Goal: Transaction & Acquisition: Purchase product/service

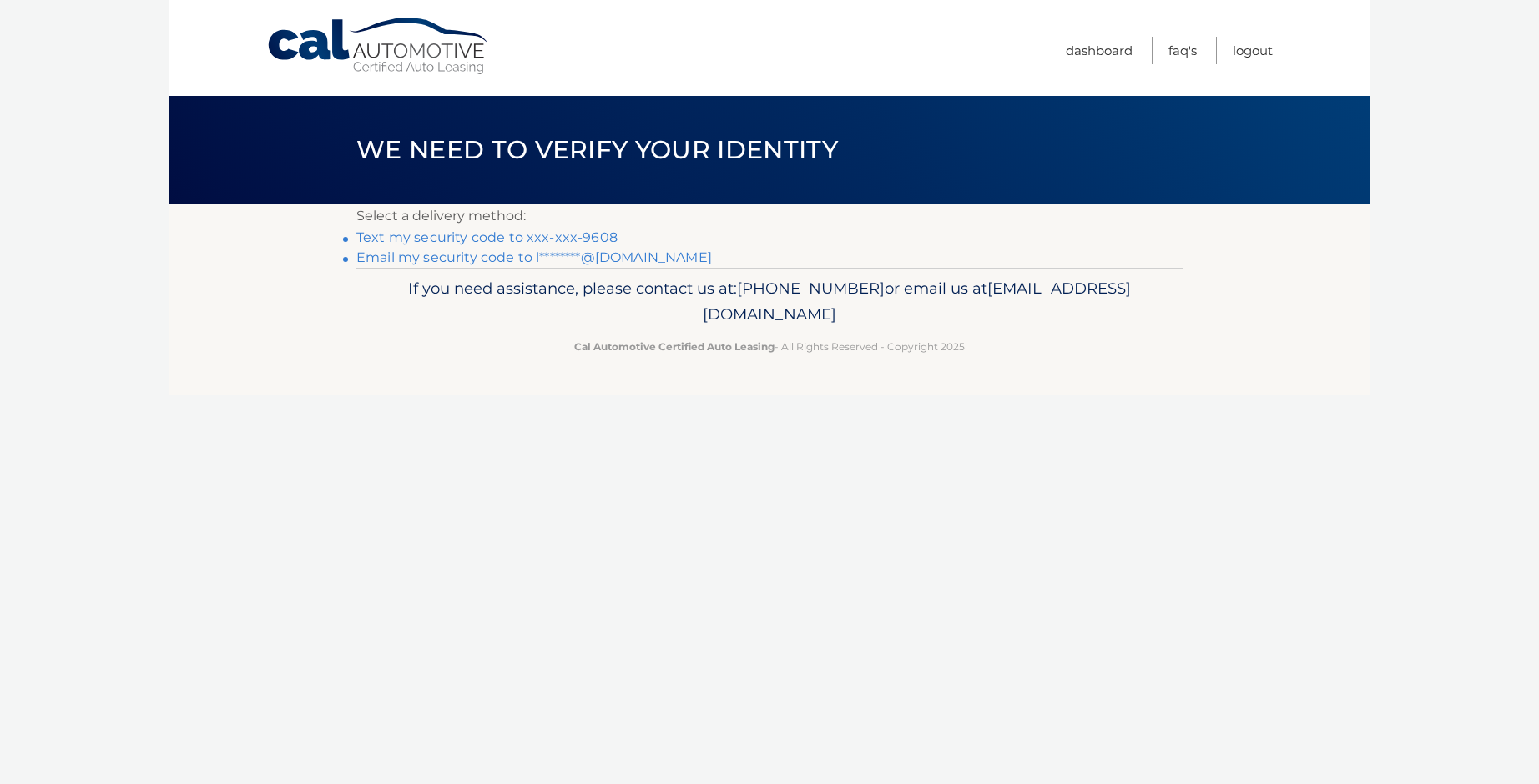
click at [600, 237] on link "Text my security code to xxx-xxx-9608" at bounding box center [486, 237] width 261 height 16
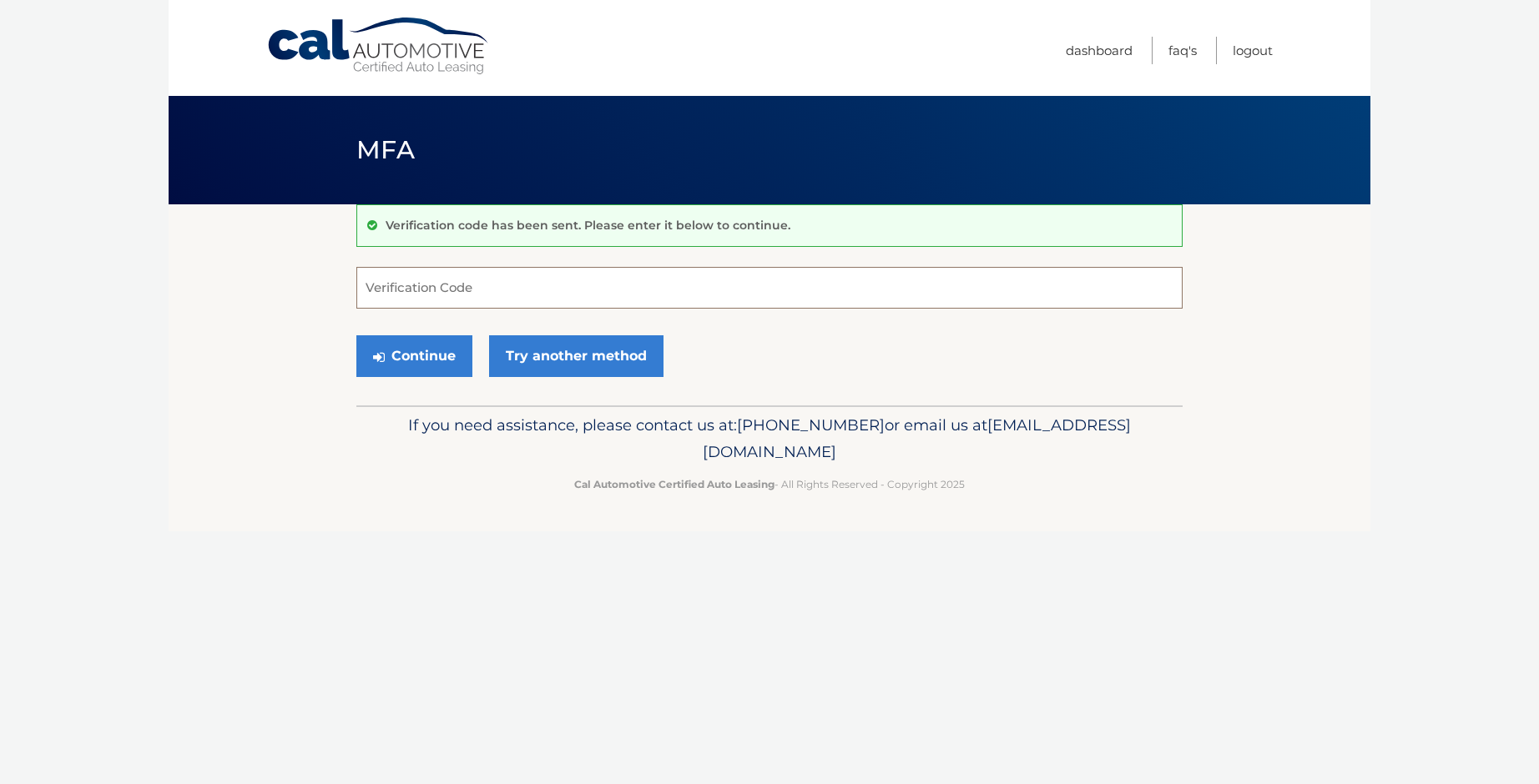
click at [424, 294] on input "Verification Code" at bounding box center [769, 288] width 826 height 42
type input "265549"
click at [396, 358] on button "Continue" at bounding box center [414, 356] width 116 height 42
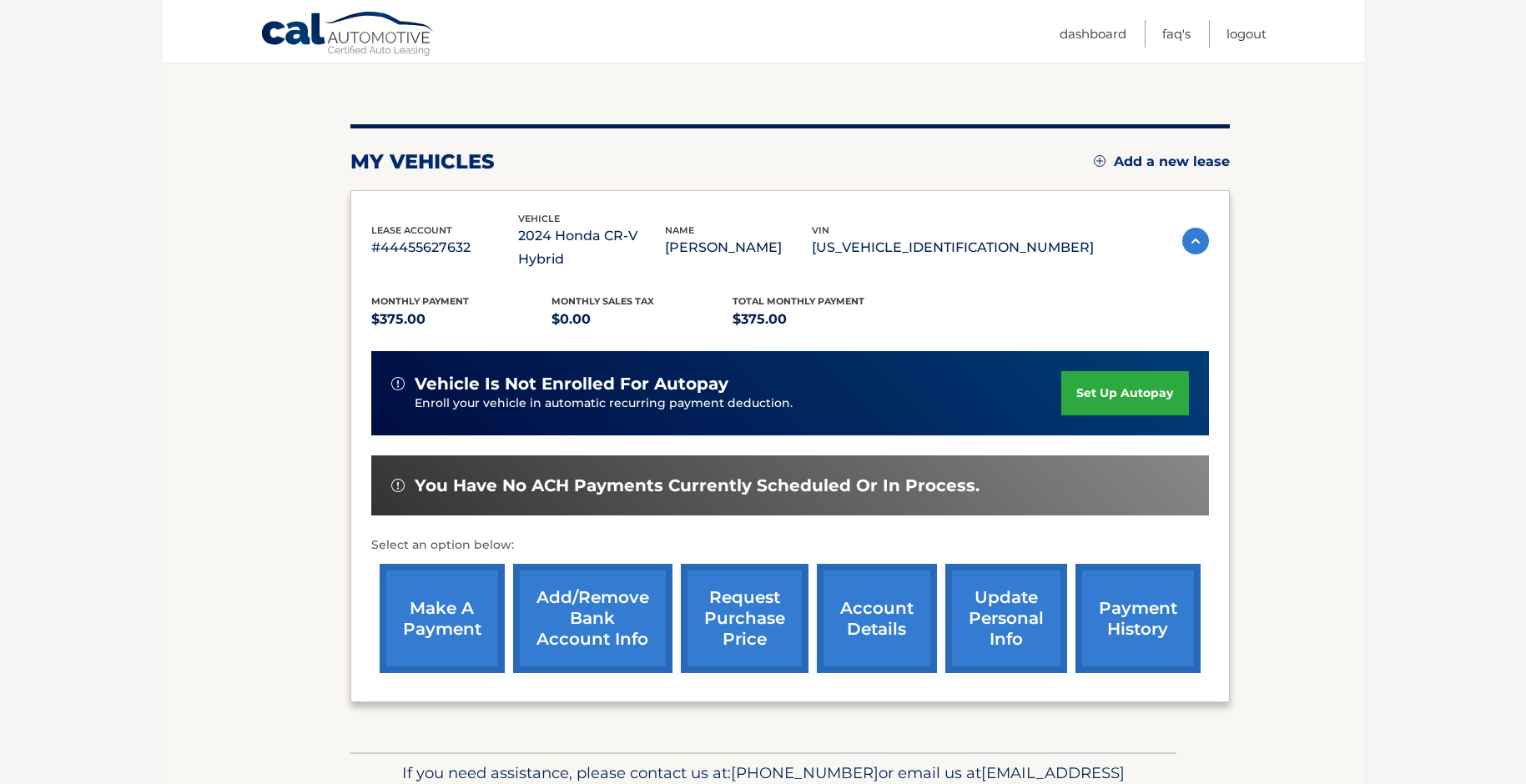
scroll to position [167, 0]
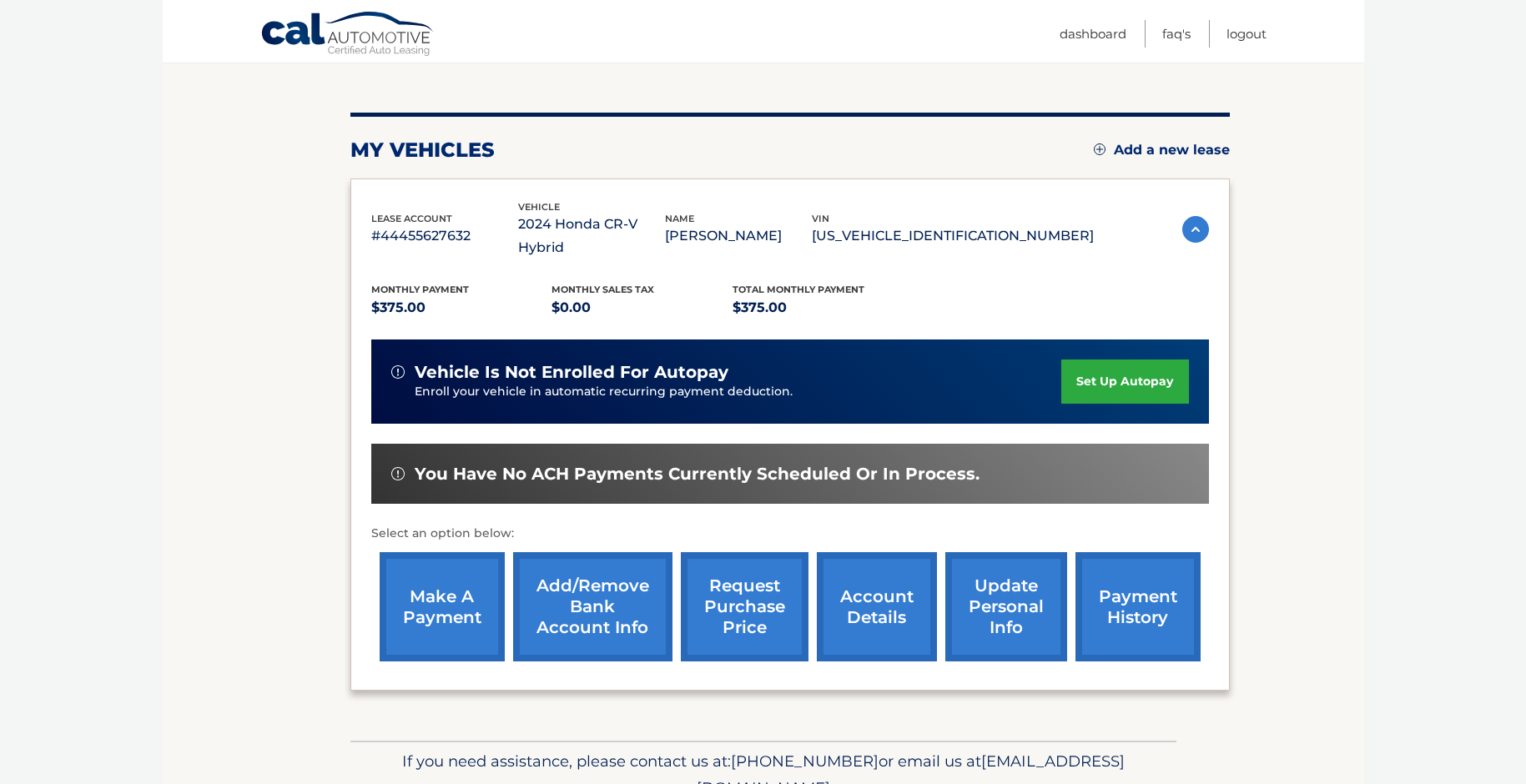
click at [444, 584] on link "make a payment" at bounding box center [442, 607] width 126 height 110
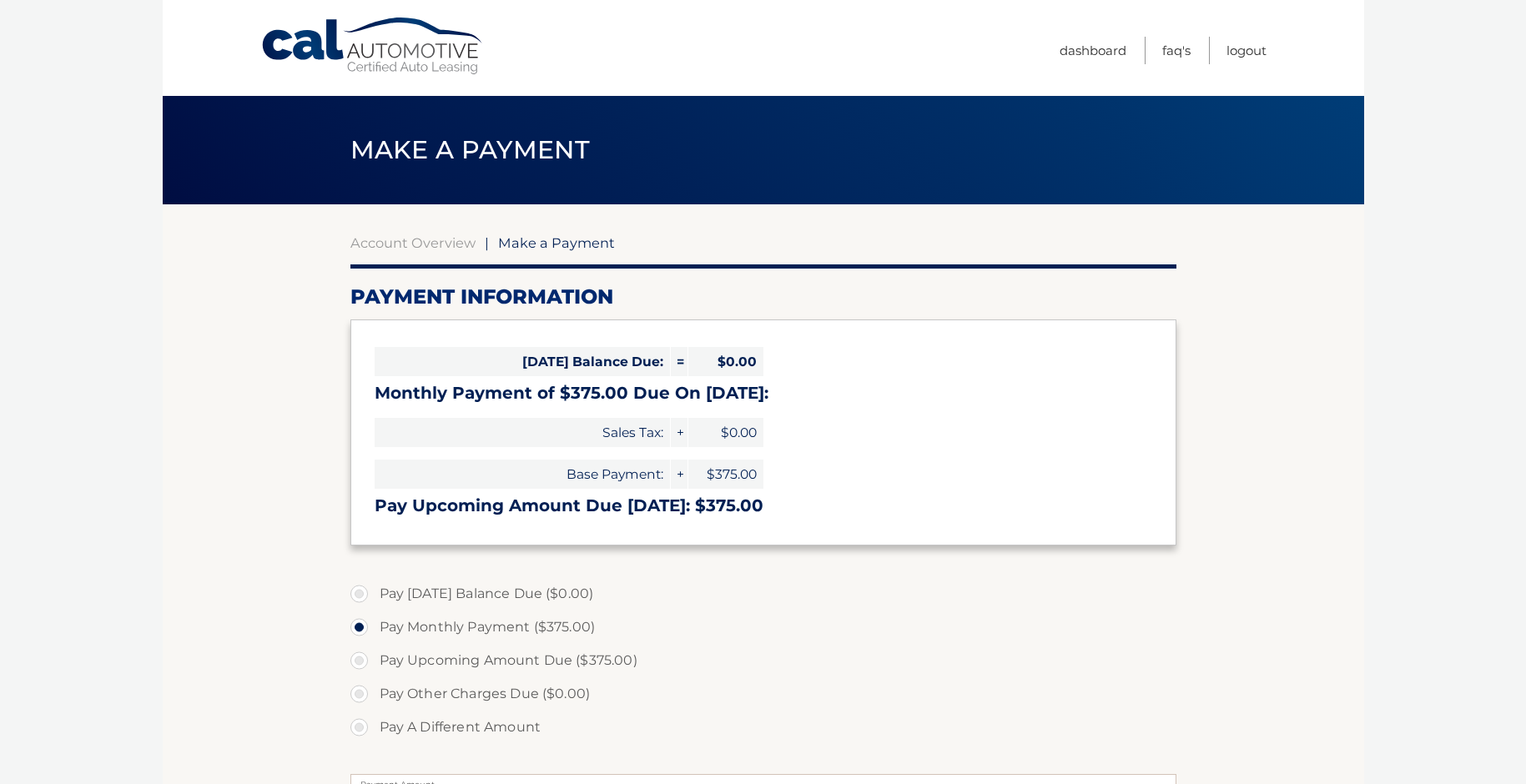
select select "OTc4NDI4MjMtNzYwMy00NGJkLTljYjEtODQ4ZjQ0Y2E4Mzky"
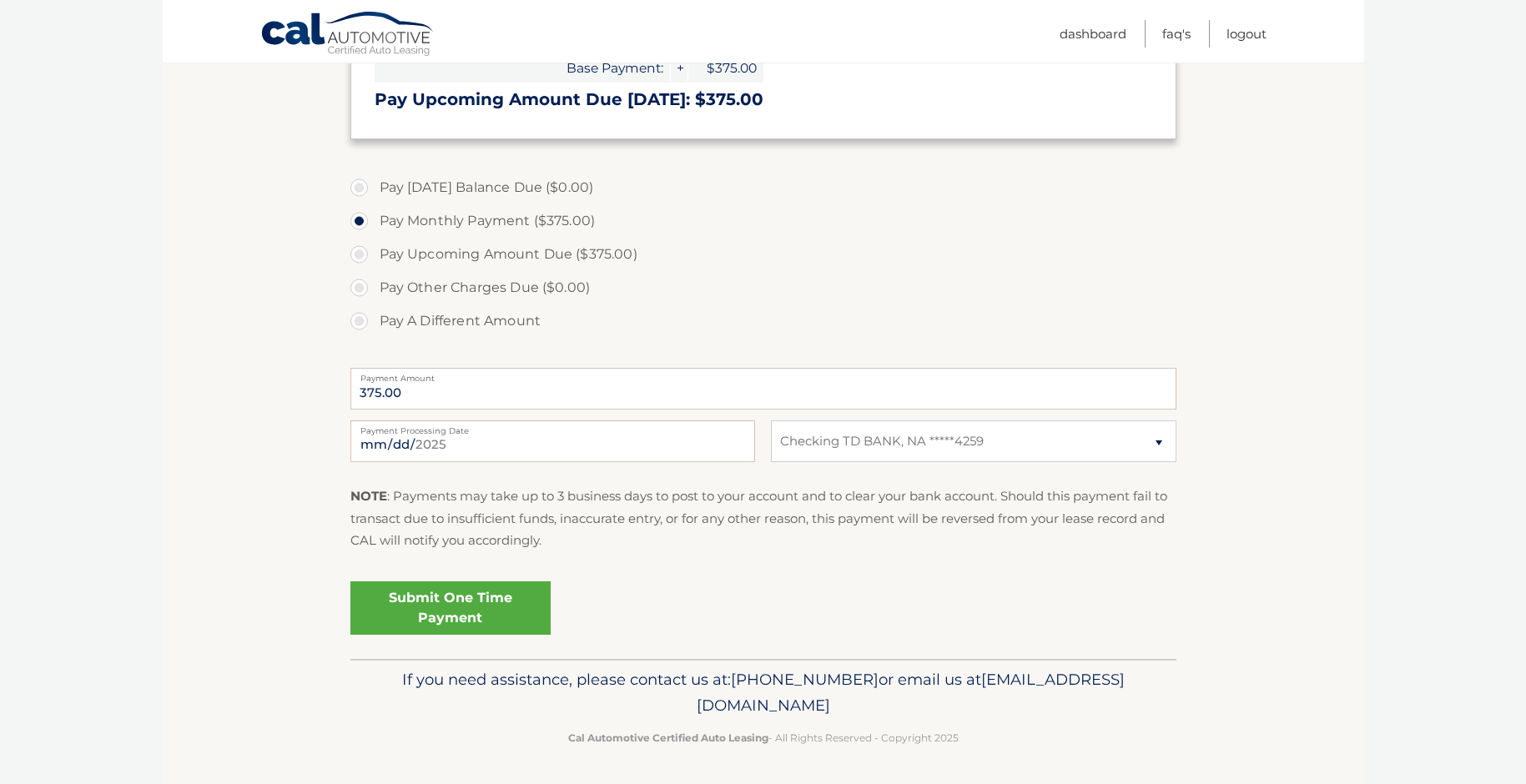
scroll to position [408, 0]
click at [430, 440] on input "2025-08-12" at bounding box center [553, 439] width 405 height 42
type input "2025-08-28"
click at [503, 614] on link "Submit One Time Payment" at bounding box center [451, 606] width 200 height 53
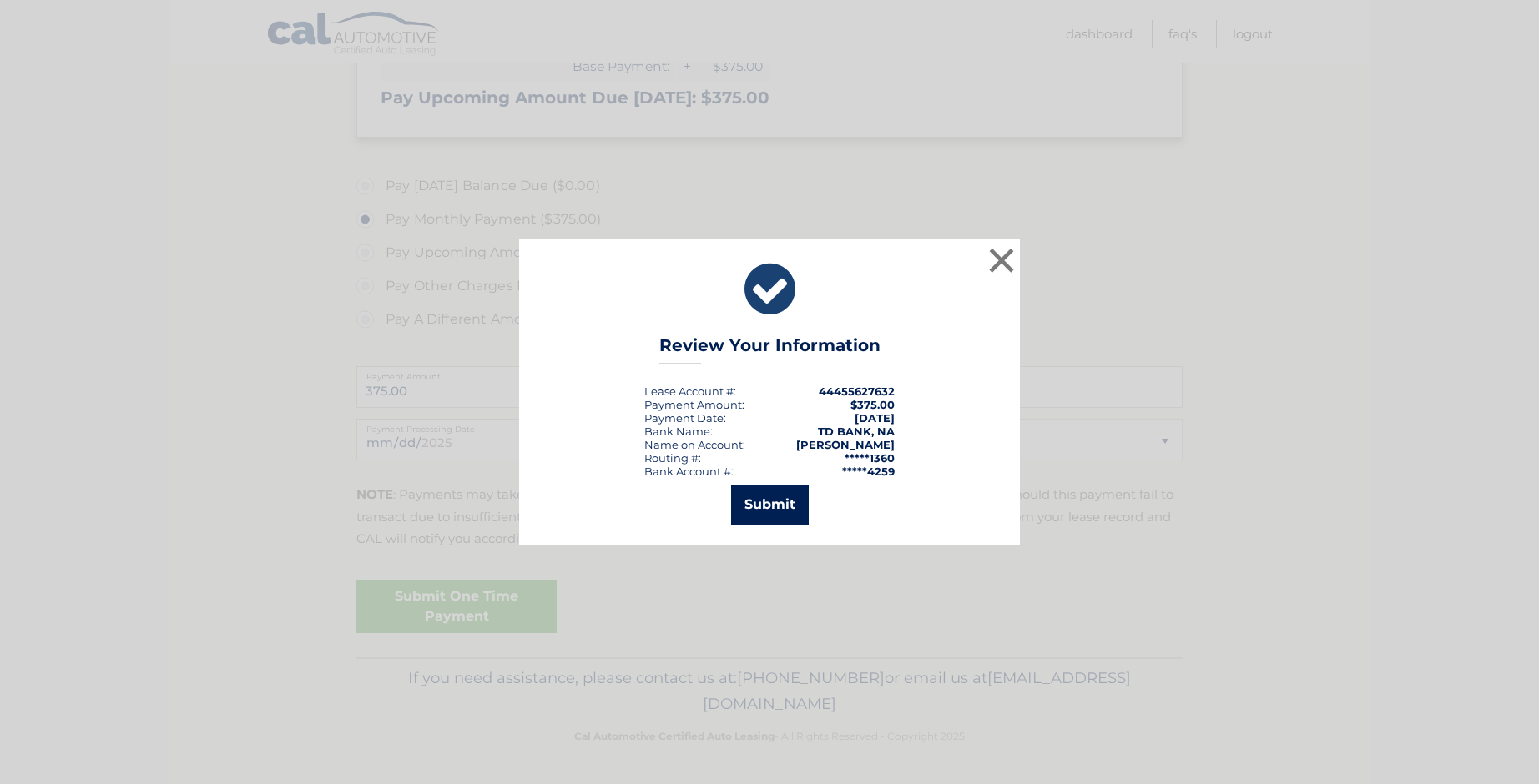
click at [782, 487] on button "Submit" at bounding box center [769, 505] width 78 height 40
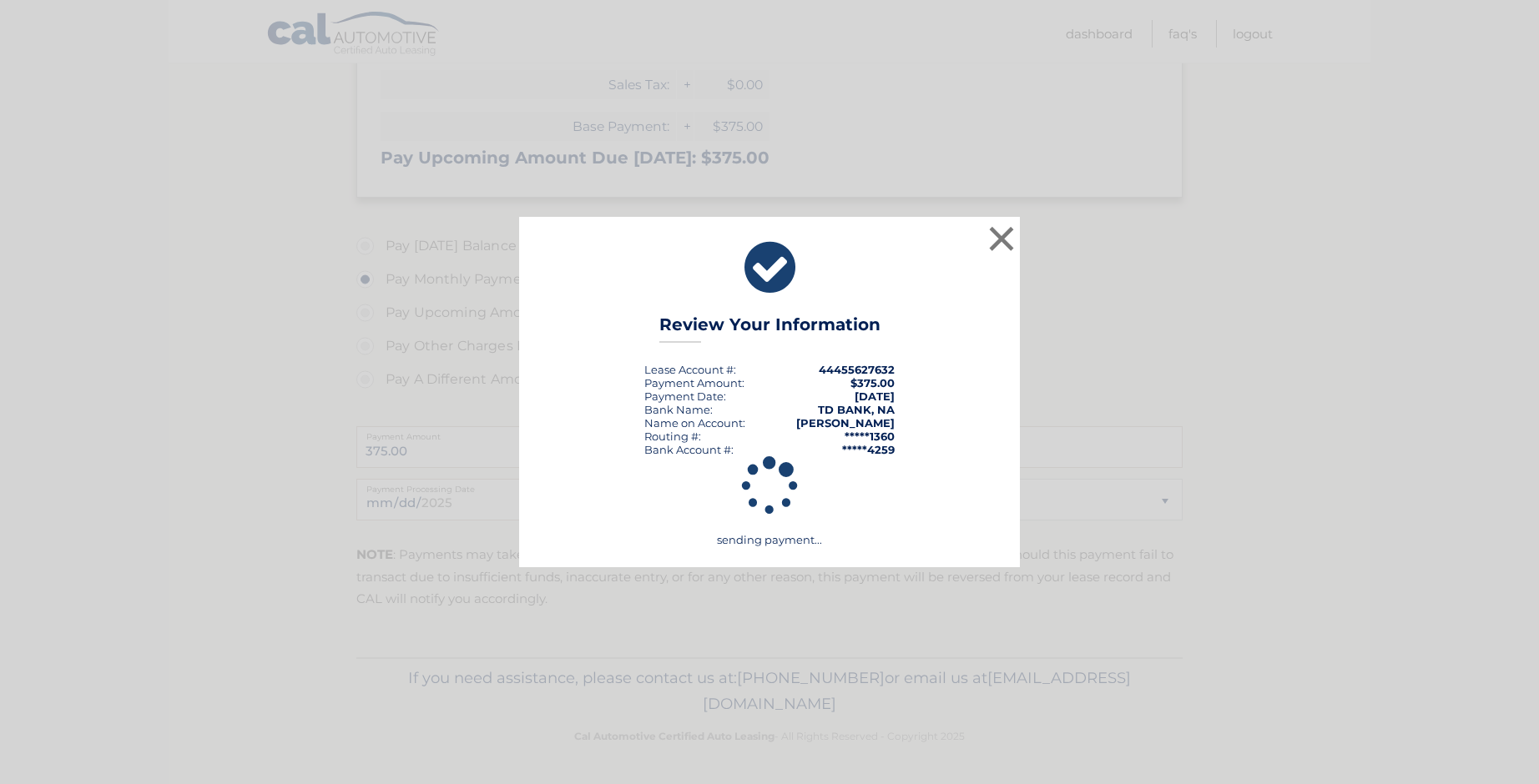
scroll to position [348, 0]
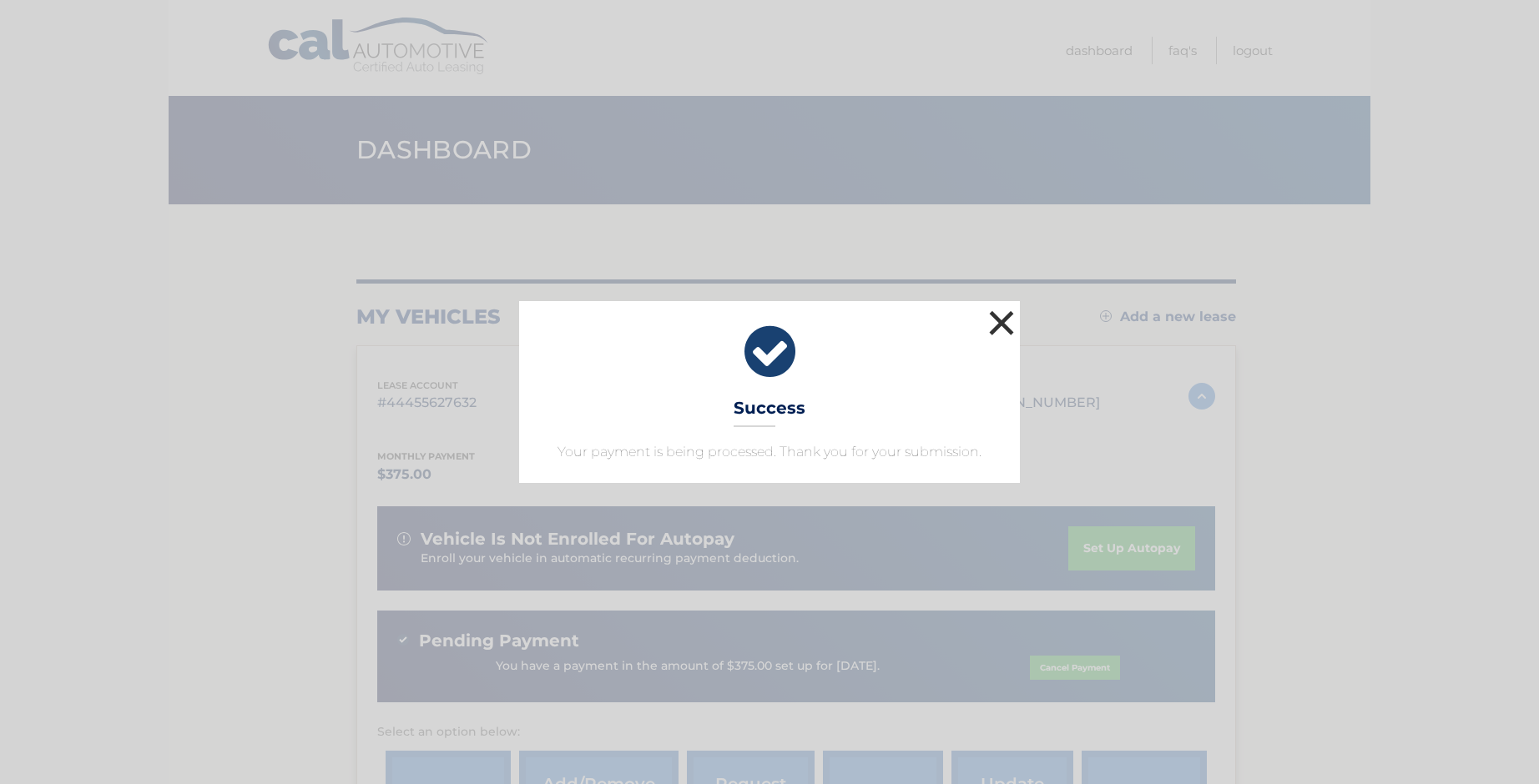
click at [1003, 317] on button "×" at bounding box center [1001, 323] width 34 height 34
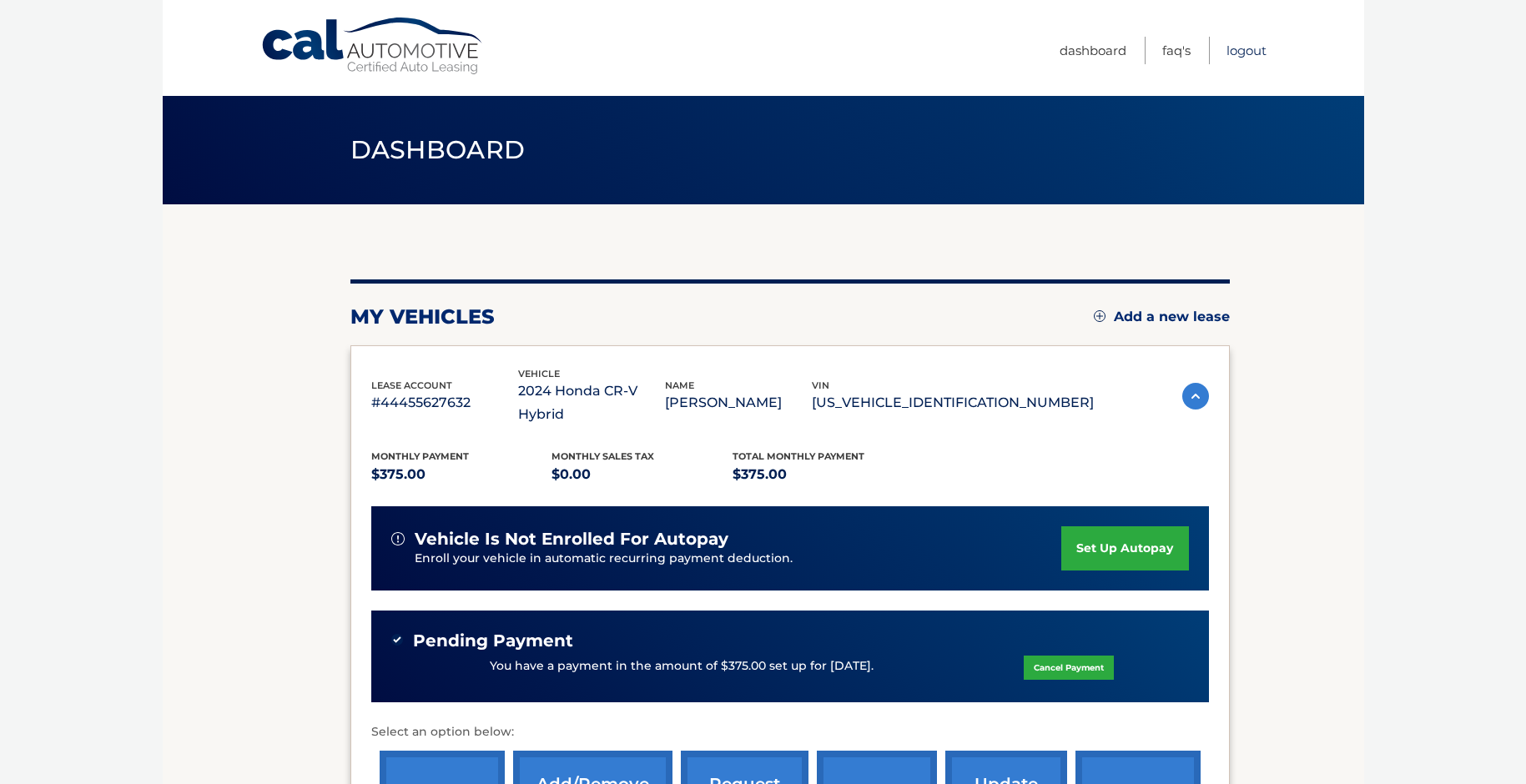
click at [1240, 45] on link "Logout" at bounding box center [1246, 50] width 40 height 27
